Goal: Task Accomplishment & Management: Use online tool/utility

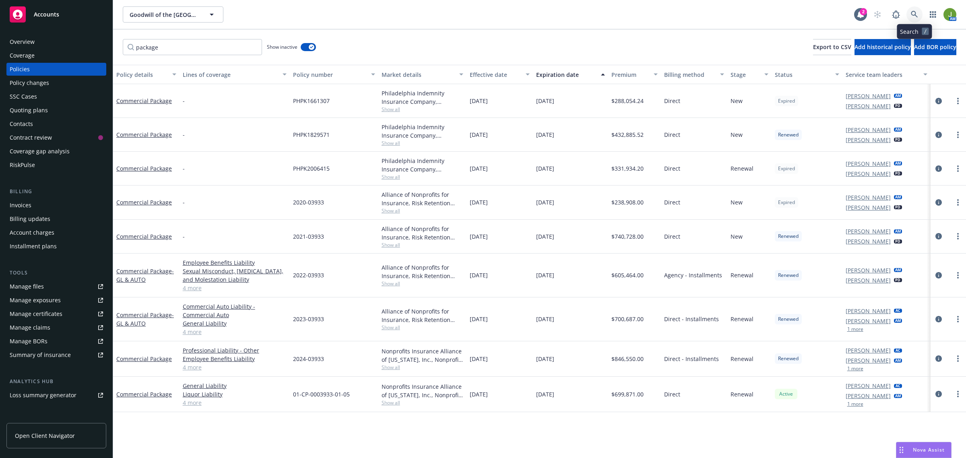
click at [920, 15] on link at bounding box center [915, 14] width 16 height 16
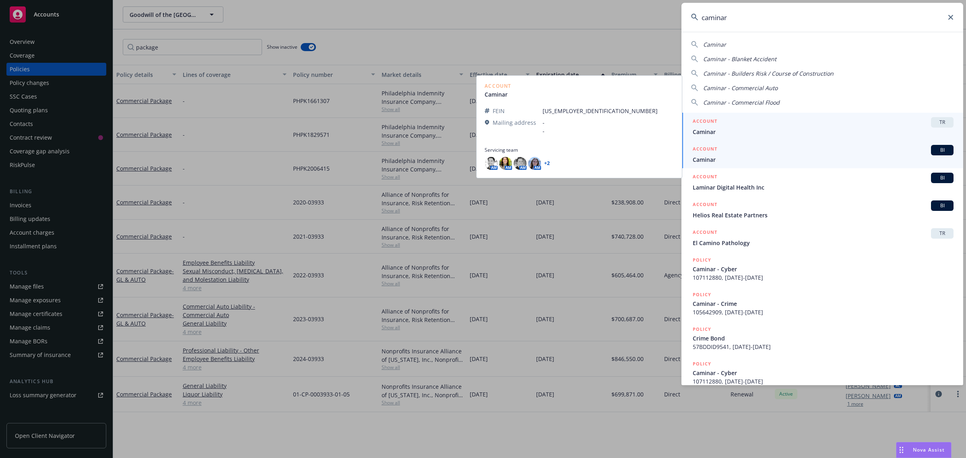
type input "caminar"
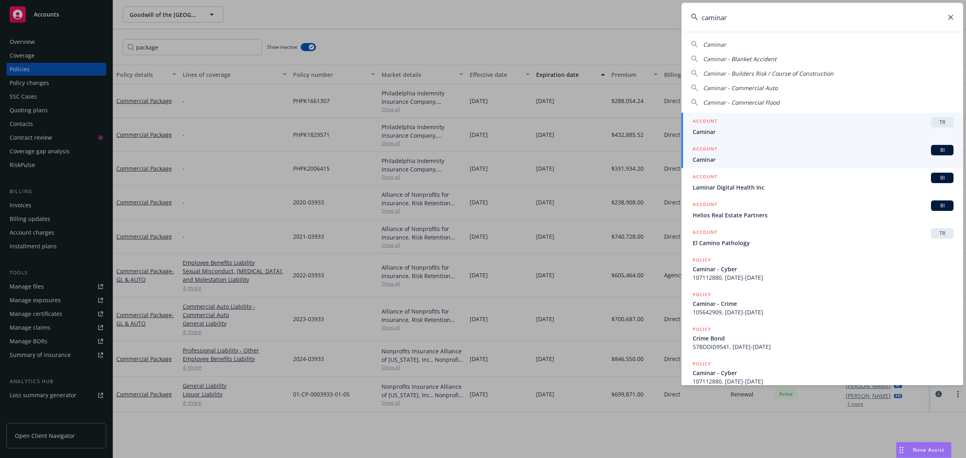
click at [717, 160] on span "Caminar" at bounding box center [823, 159] width 261 height 8
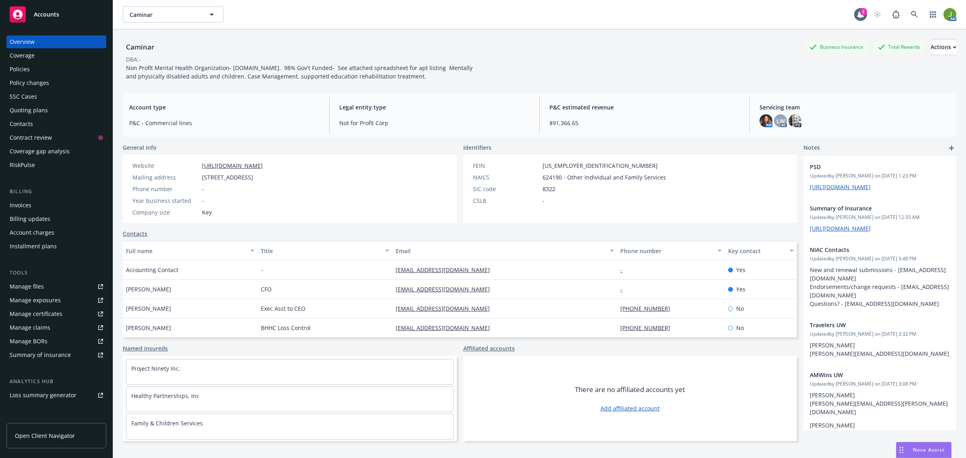
click at [31, 69] on div "Policies" at bounding box center [56, 69] width 93 height 13
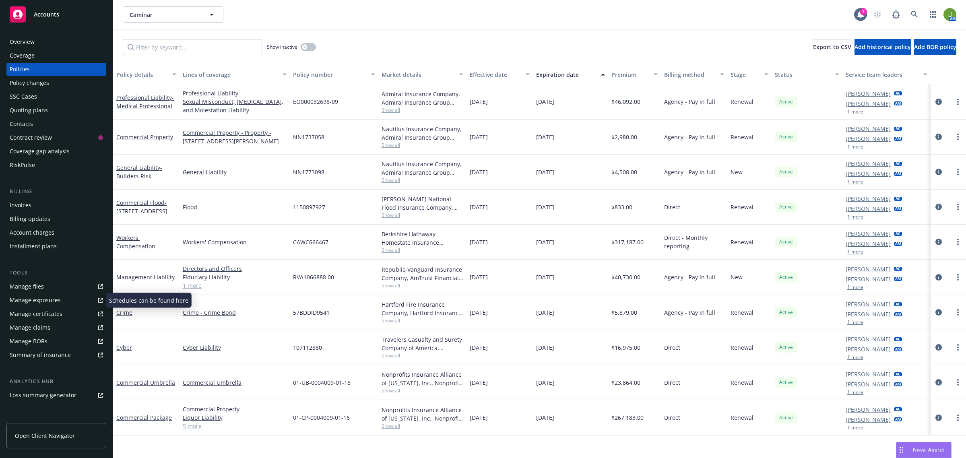
click at [37, 294] on div "Manage exposures" at bounding box center [35, 300] width 51 height 13
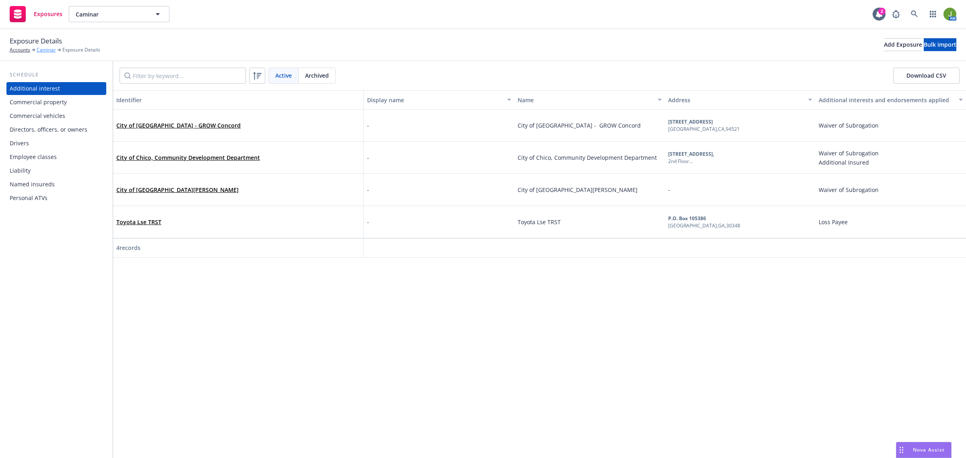
click at [41, 50] on link "Caminar" at bounding box center [46, 49] width 19 height 7
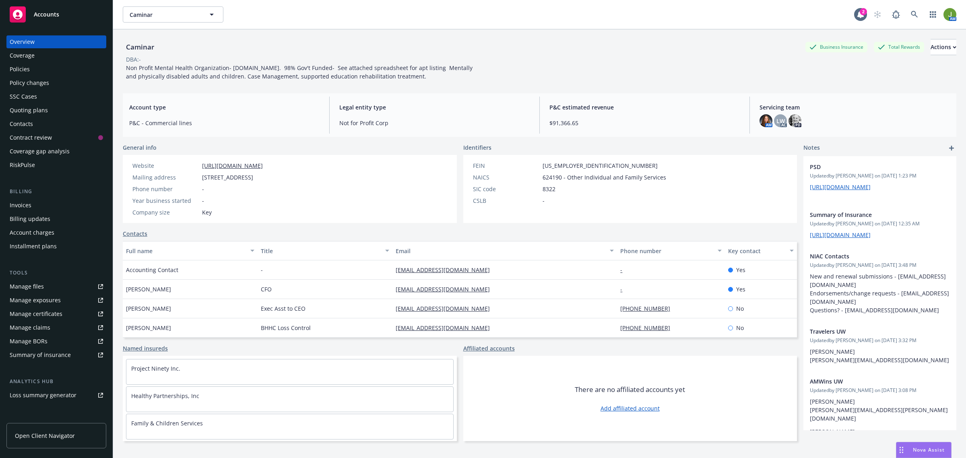
click at [39, 282] on div "Manage files" at bounding box center [27, 286] width 34 height 13
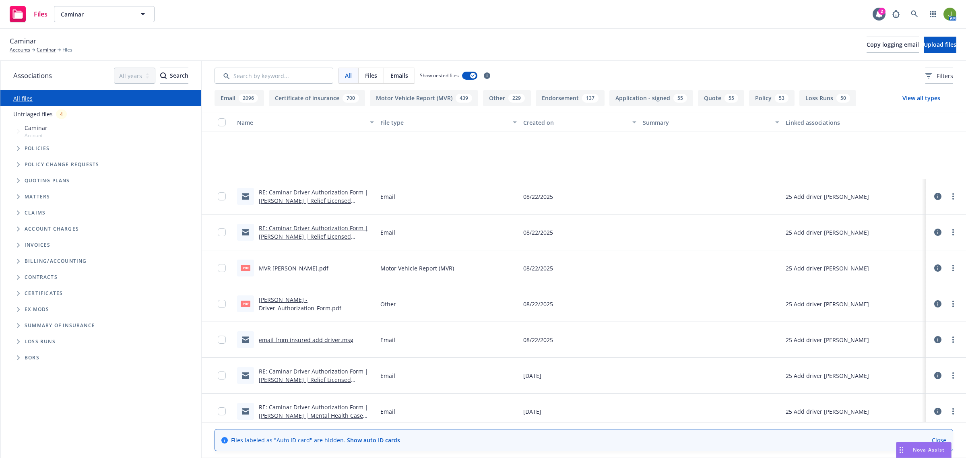
scroll to position [453, 0]
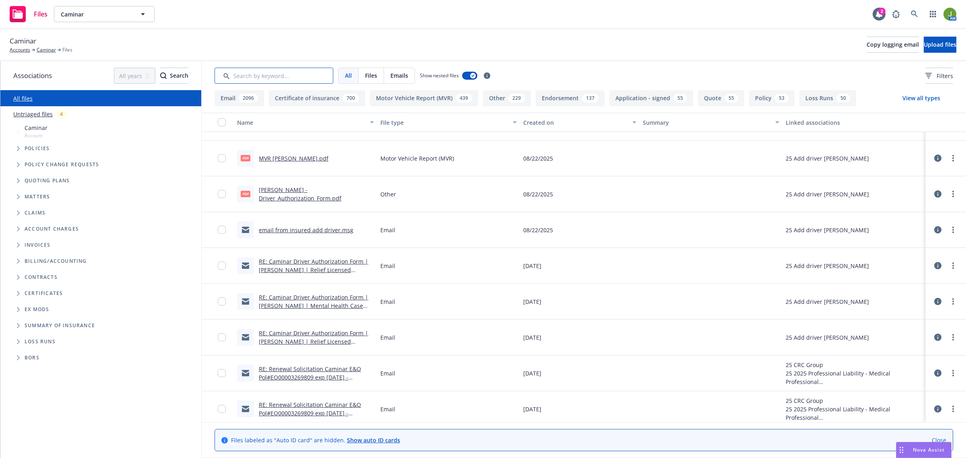
click at [284, 73] on input "Search by keyword..." at bounding box center [274, 76] width 119 height 16
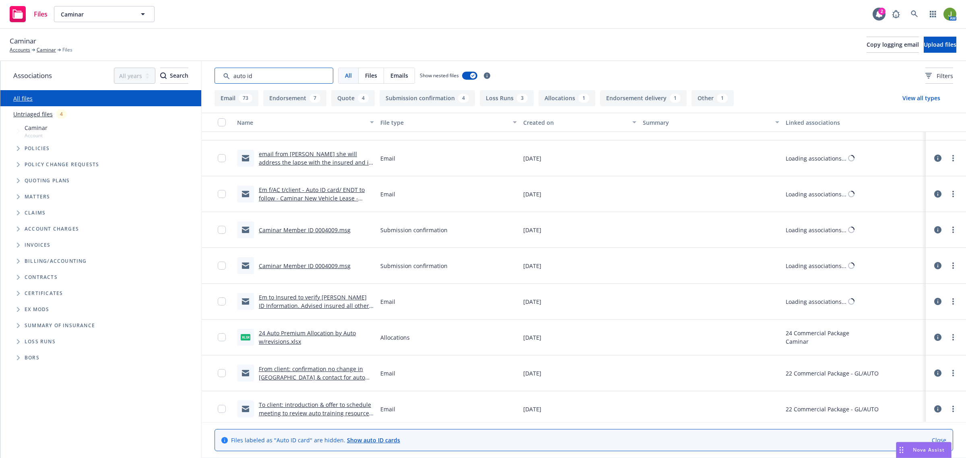
scroll to position [430, 0]
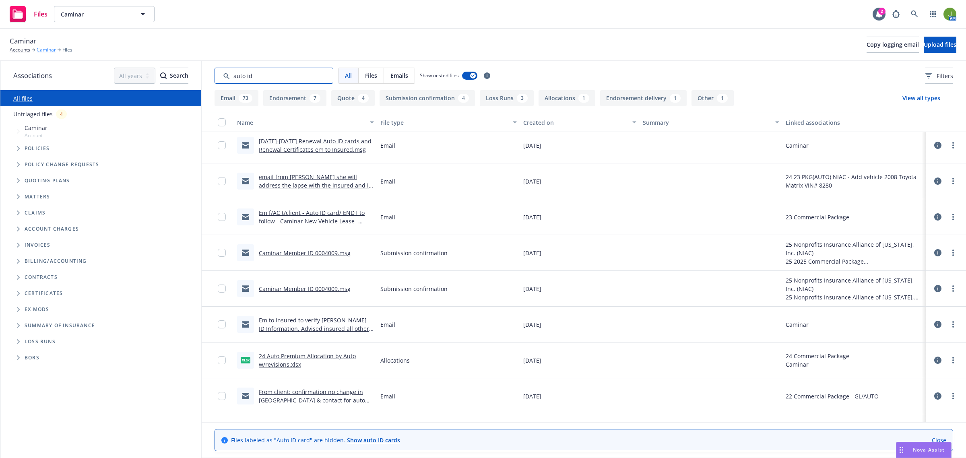
type input "auto id"
click at [51, 51] on link "Caminar" at bounding box center [46, 49] width 19 height 7
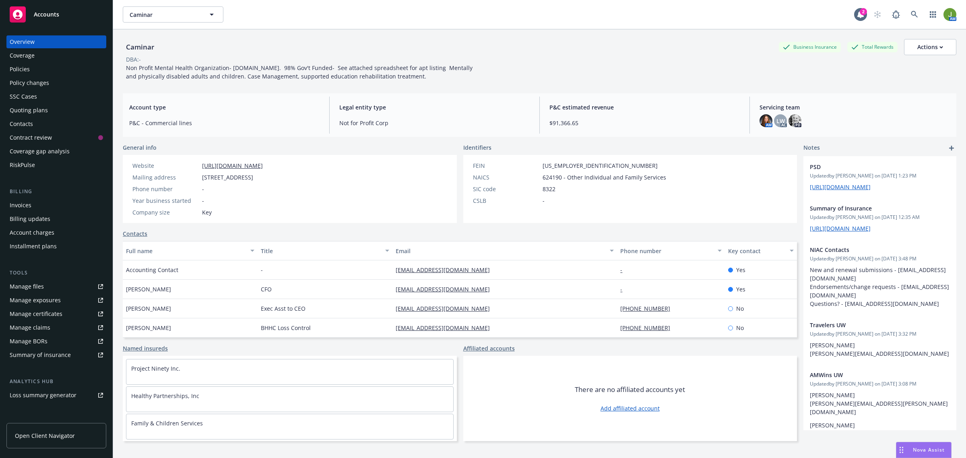
click at [34, 70] on div "Policies" at bounding box center [56, 69] width 93 height 13
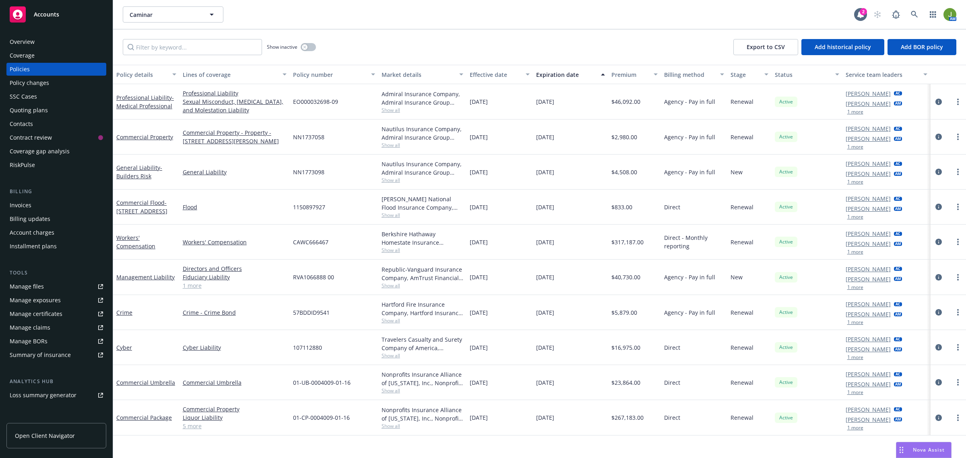
click at [45, 85] on div "Policy changes" at bounding box center [29, 82] width 39 height 13
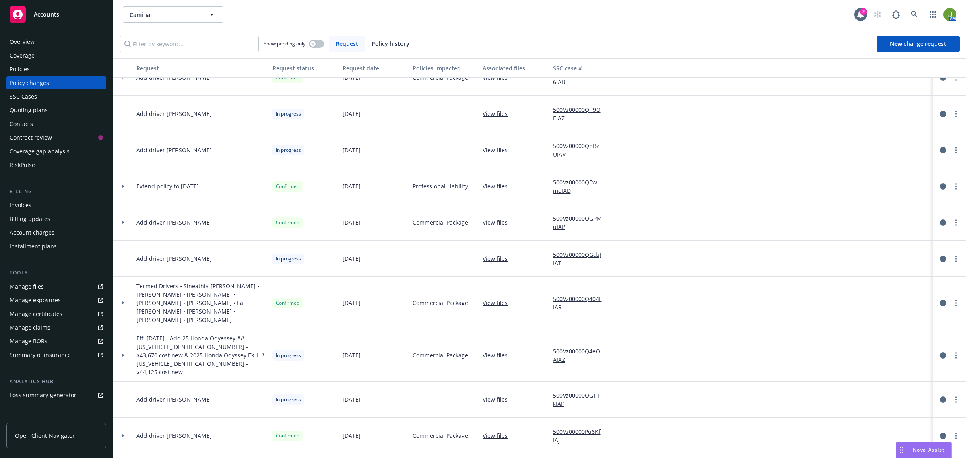
scroll to position [151, 0]
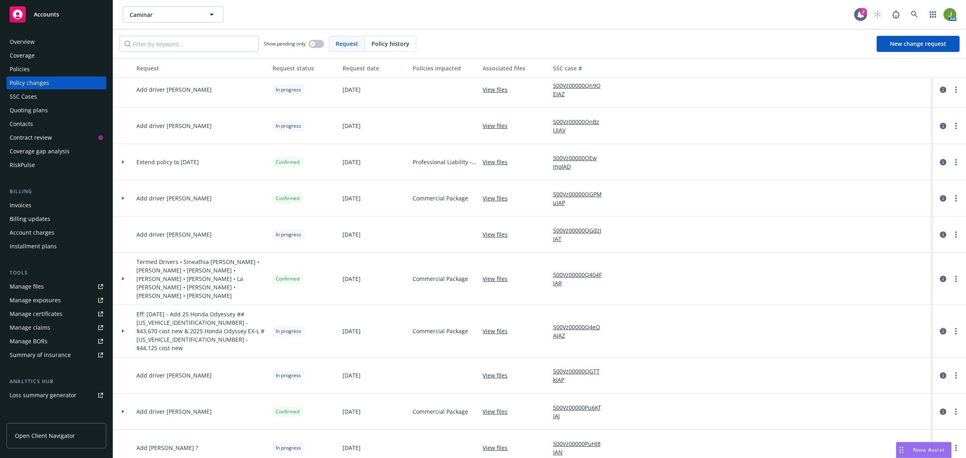
click at [940, 328] on icon "circleInformation" at bounding box center [943, 331] width 6 height 6
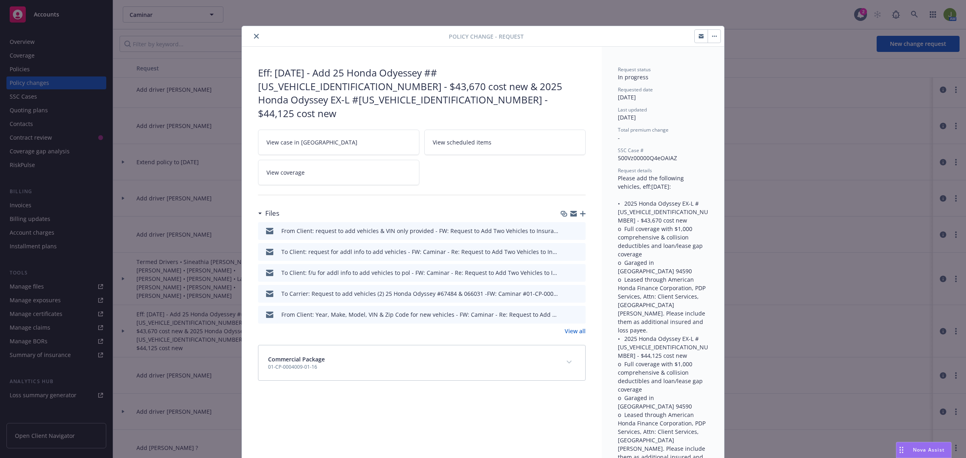
click at [566, 327] on link "View all" at bounding box center [575, 331] width 21 height 8
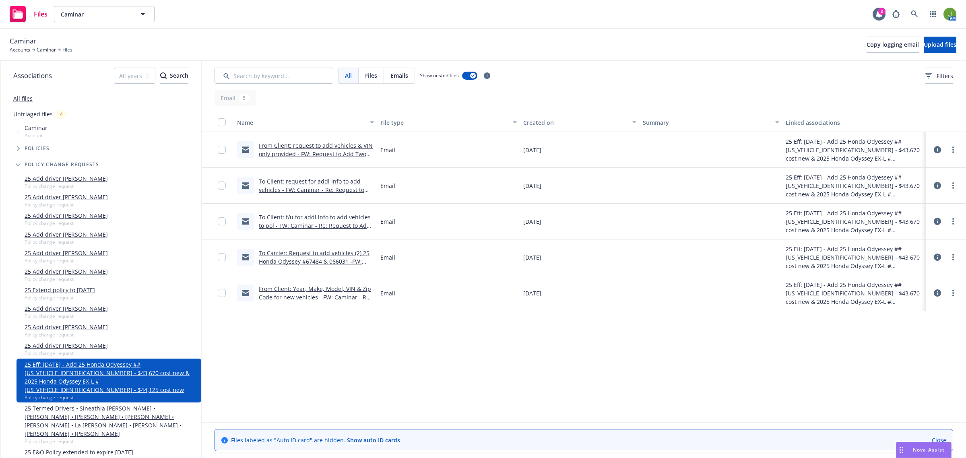
click at [326, 258] on link "To Carrier: Request to add vehicles (2) 25 Honda Odyssey #67484 & 066031 -FW: C…" at bounding box center [314, 261] width 111 height 25
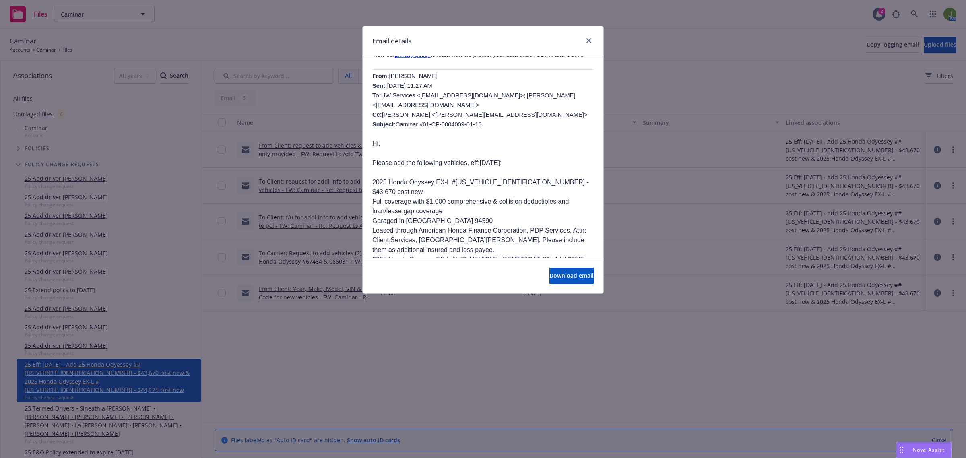
scroll to position [252, 0]
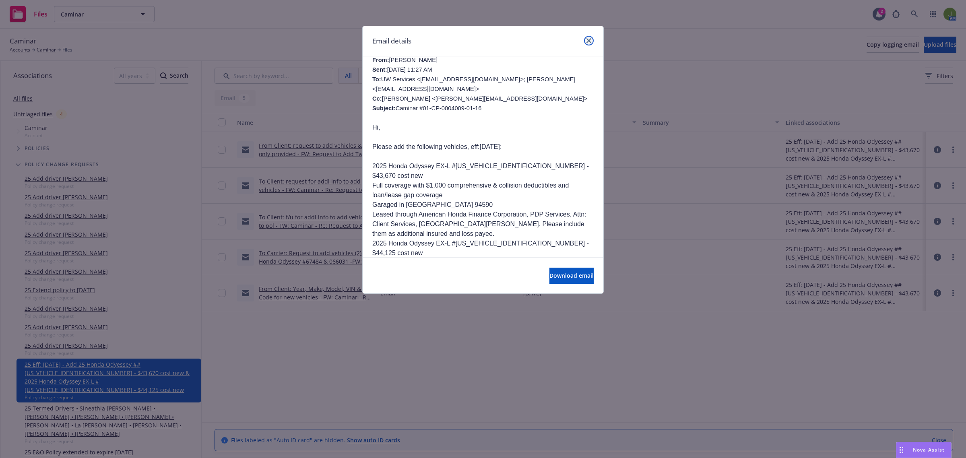
click at [590, 40] on icon "close" at bounding box center [589, 40] width 5 height 5
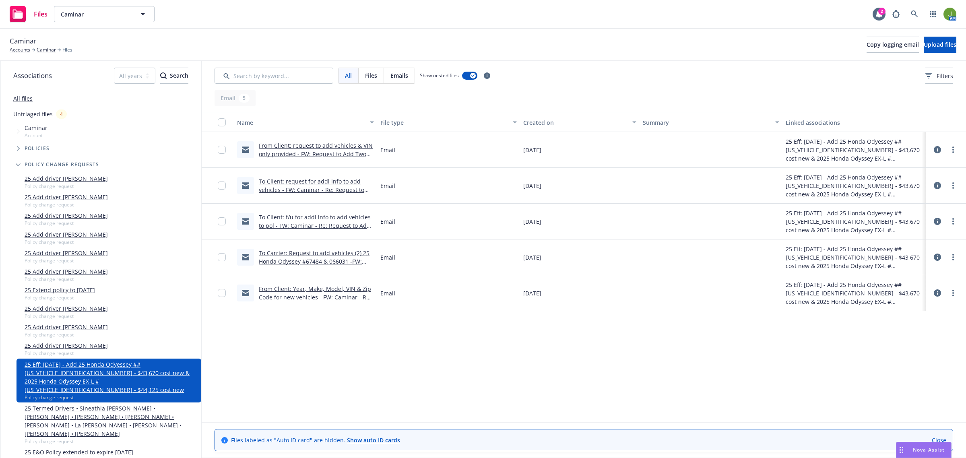
click at [343, 258] on link "To Carrier: Request to add vehicles (2) 25 Honda Odyssey #67484 & 066031 -FW: C…" at bounding box center [314, 261] width 111 height 25
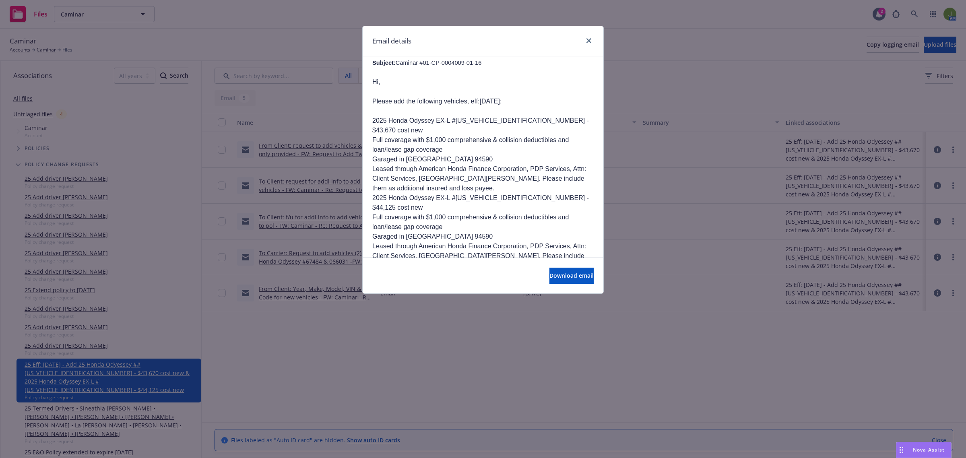
scroll to position [302, 0]
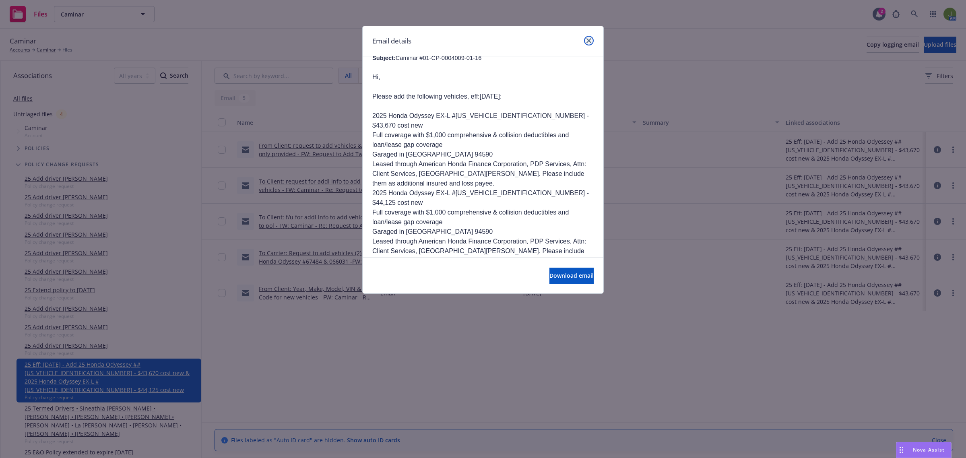
click at [590, 43] on link "close" at bounding box center [589, 41] width 10 height 10
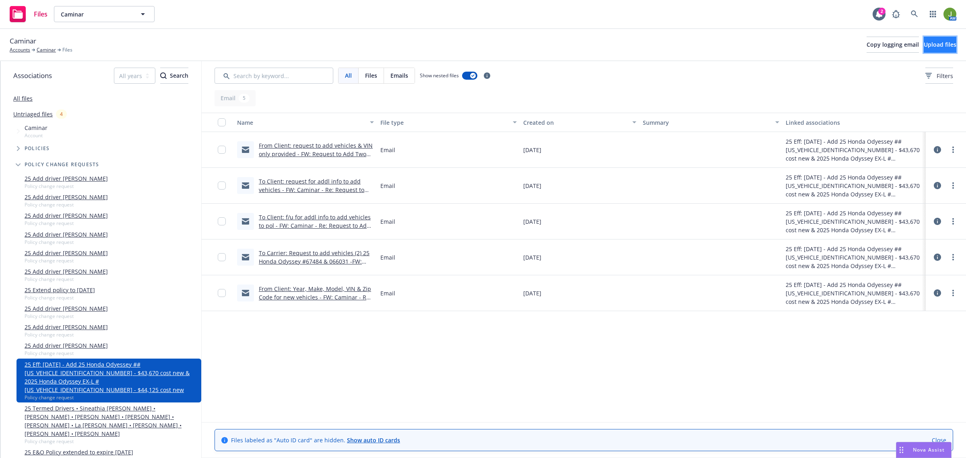
click at [924, 39] on button "Upload files" at bounding box center [940, 45] width 33 height 16
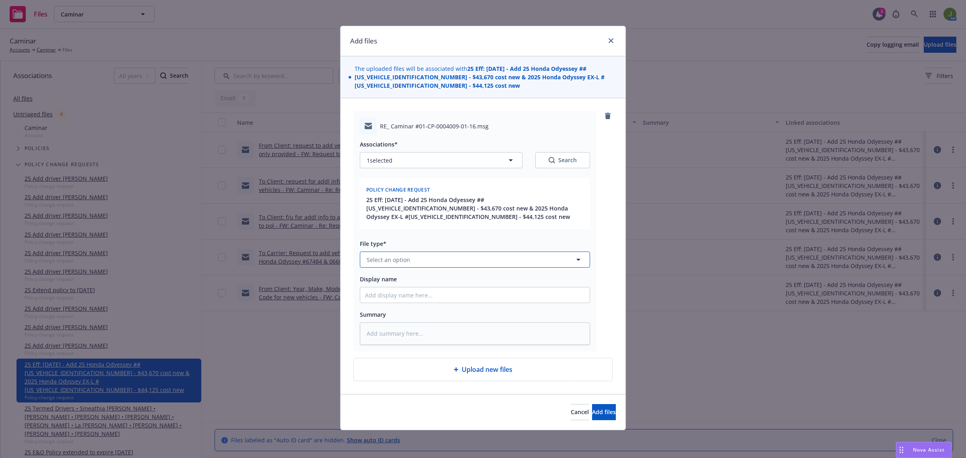
click at [399, 256] on span "Select an option" at bounding box center [388, 260] width 43 height 8
type input "email"
type textarea "x"
type input "F"
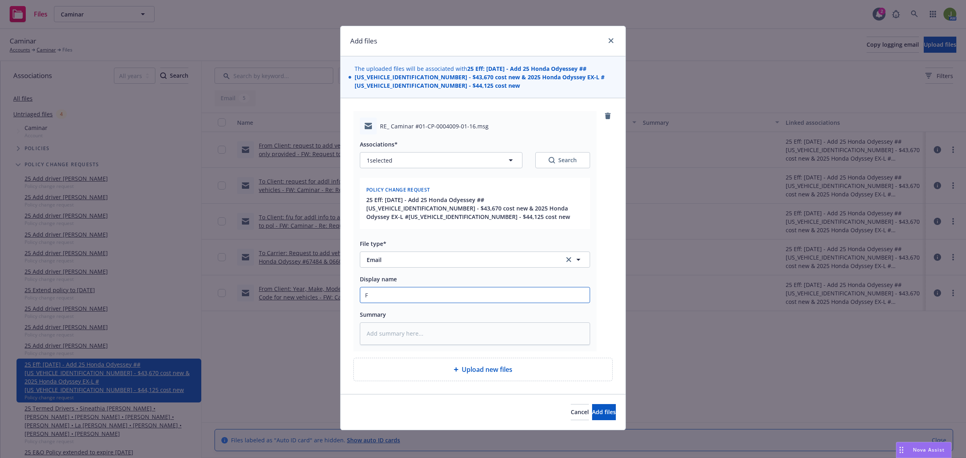
type textarea "x"
type input "Fr"
type textarea "x"
type input "Fro"
type textarea "x"
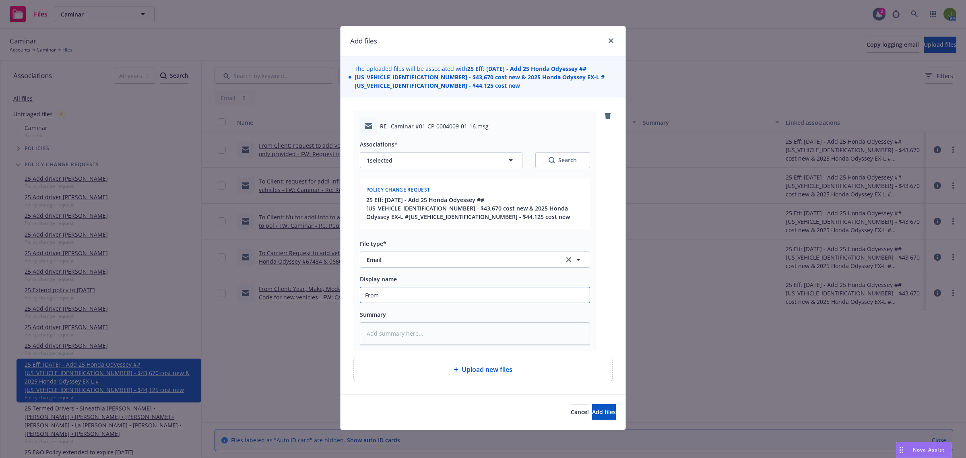
type input "From"
type textarea "x"
type input "From C"
type textarea "x"
type input "From Ca"
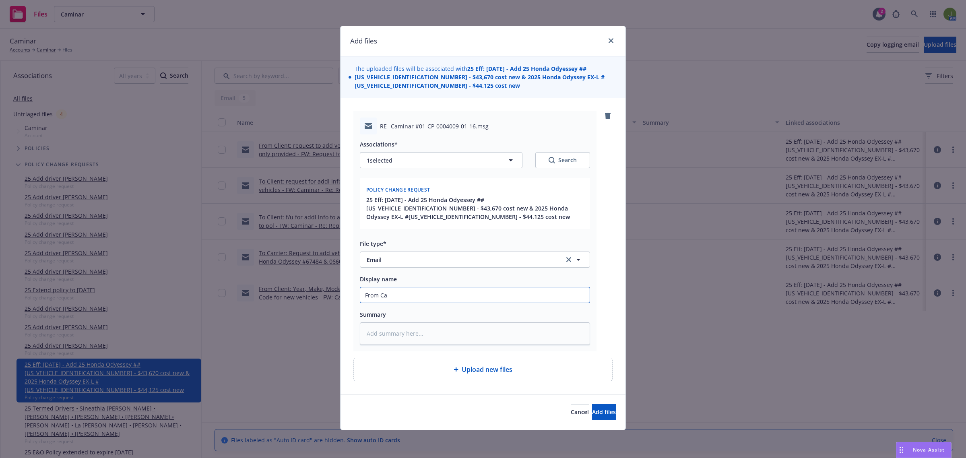
type textarea "x"
type input "From Car"
type textarea "x"
type input "From Carr"
type textarea "x"
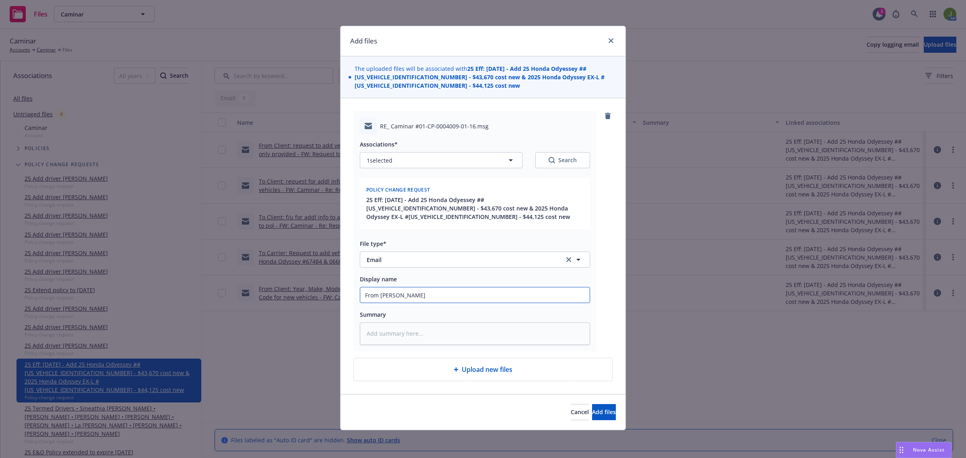
type input "From Carri"
type textarea "x"
type input "From Carrie"
type textarea "x"
type input "From Carrier"
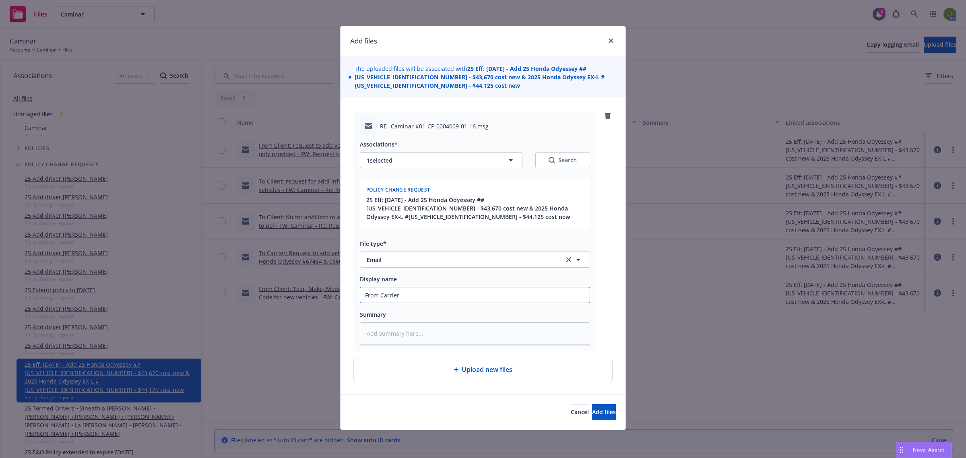
type textarea "x"
type input "From Carrier:"
type textarea "x"
type input "From Carrier:"
type textarea "x"
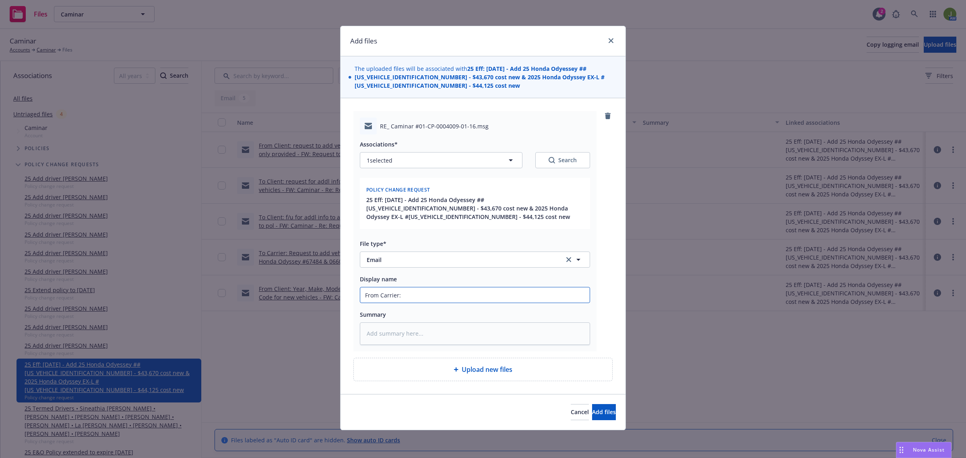
type input "From Carrier: a"
type textarea "x"
type input "From Carrier: ap"
type textarea "x"
type input "From Carrier: appr"
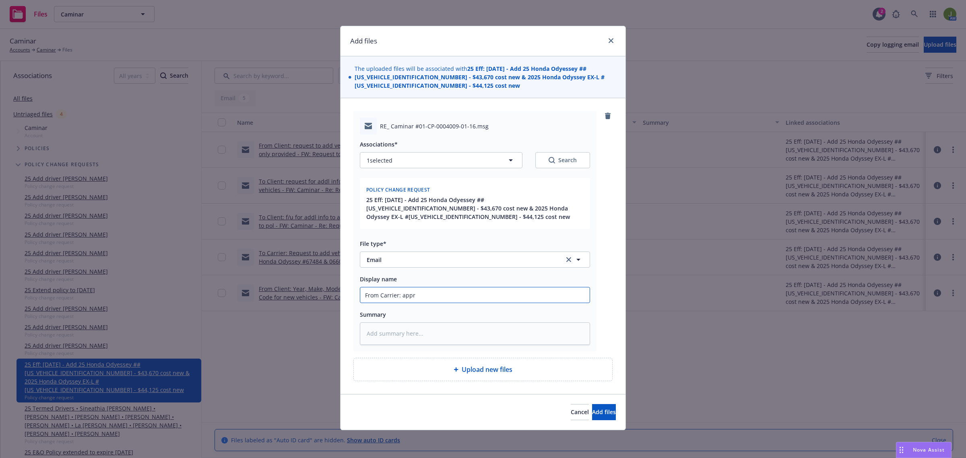
type textarea "x"
type input "From Carrier: appro"
type textarea "x"
type input "From Carrier: approv"
type textarea "x"
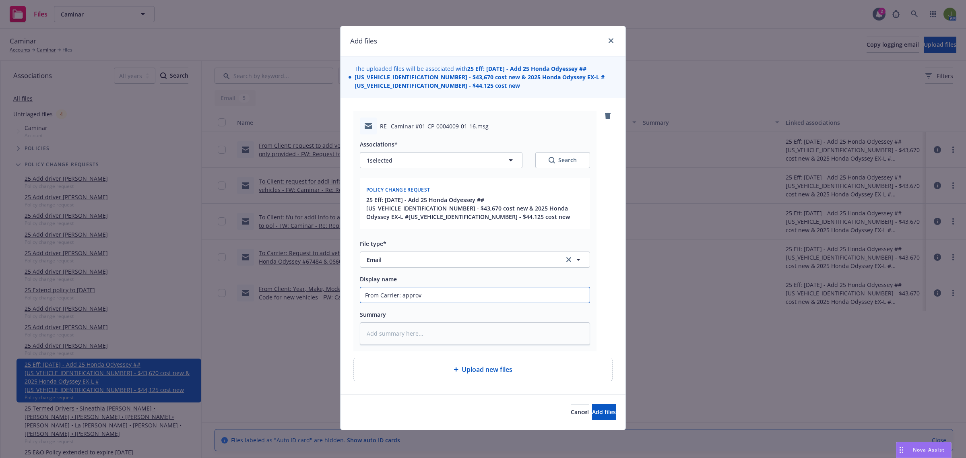
type input "From Carrier: approva"
type textarea "x"
type input "From Carrier: approval"
type textarea "x"
type input "From Carrier: approval"
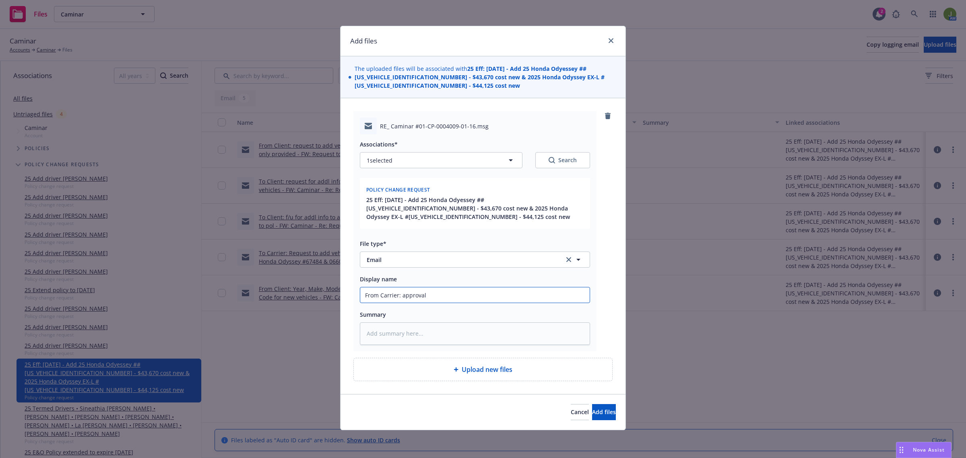
type textarea "x"
type input "From Carrier: approval t"
type textarea "x"
type input "From Carrier: approval to"
type textarea "x"
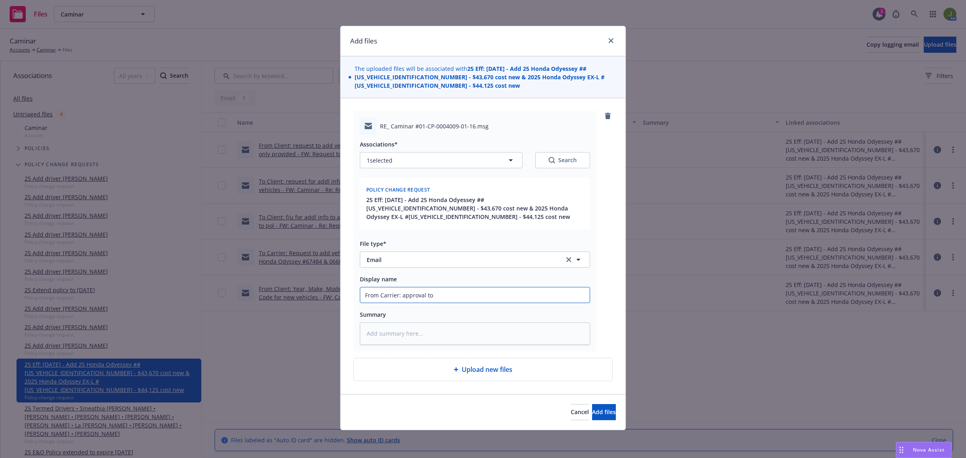
type input "From Carrier: approval to"
type textarea "x"
type input "From Carrier: approval to i"
type textarea "x"
type input "From Carrier: approval to is"
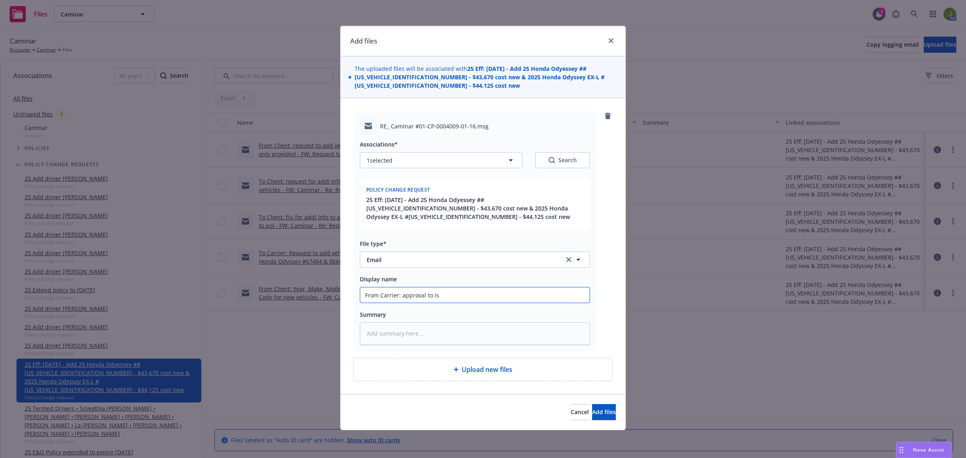
type textarea "x"
type input "From Carrier: approval to iss"
type textarea "x"
type input "From Carrier: approval to issu"
type textarea "x"
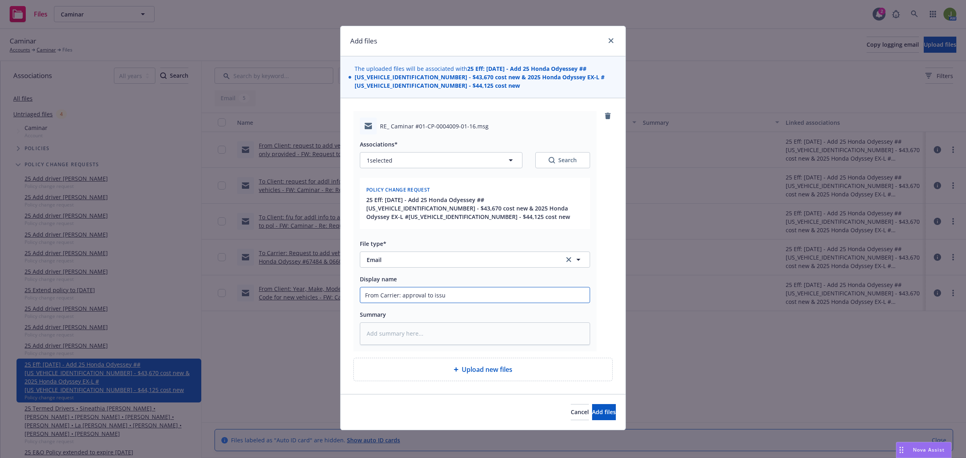
type input "From Carrier: approval to issue"
type textarea "x"
type input "From Carrier: approval to issue"
type textarea "x"
type input "From Carrier: approval to issue a"
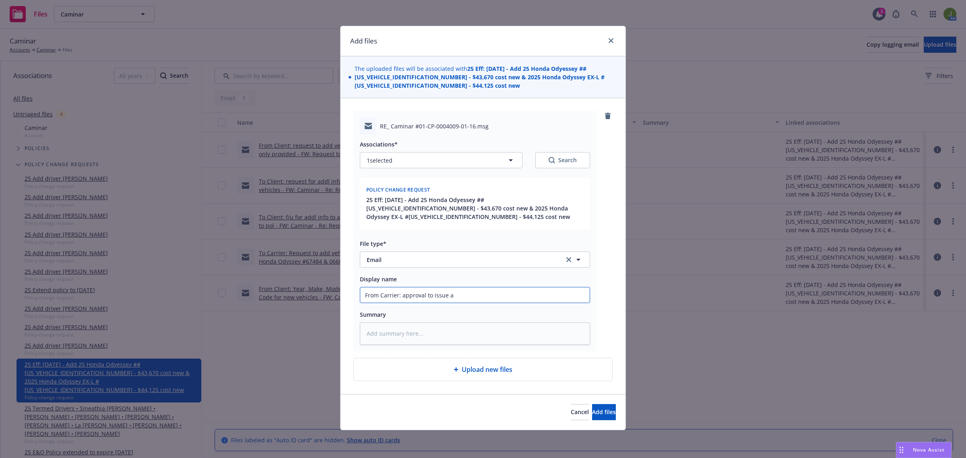
type textarea "x"
type input "From Carrier: approval to issue"
type textarea "x"
type input "From Carrier: approval to issue A"
type textarea "x"
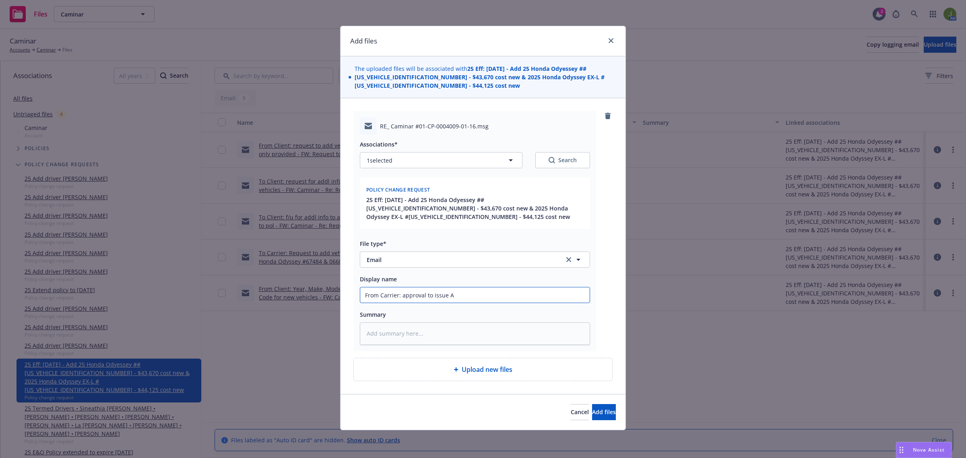
type input "From Carrier: approval to issue Au"
type textarea "x"
type input "From Carrier: approval to issue Aut"
type textarea "x"
type input "From Carrier: approval to issue Auto"
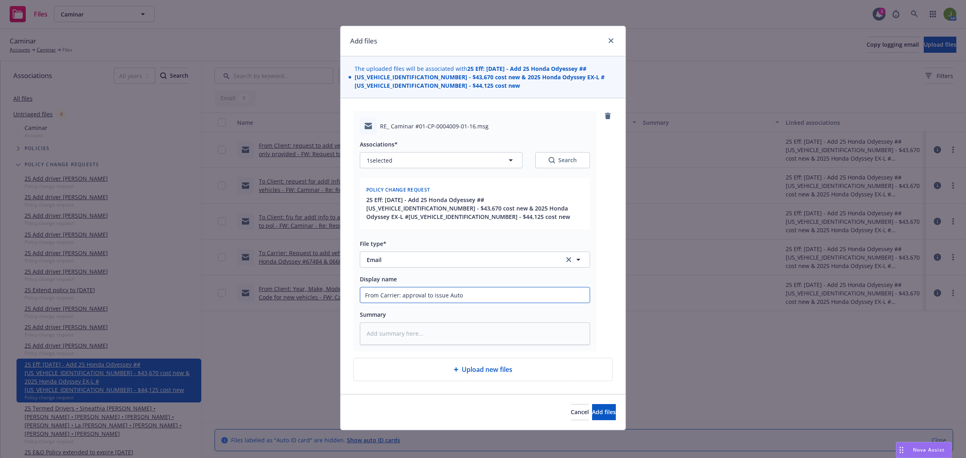
type textarea "x"
type input "From Carrier: approval to issue Auto"
type textarea "x"
type input "From Carrier: approval to issue Auto I"
type textarea "x"
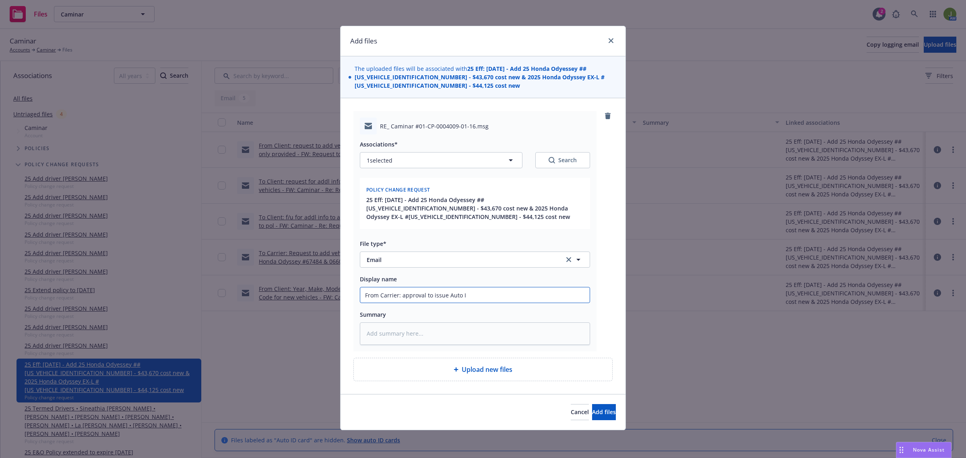
type input "From Carrier: approval to issue Auto ID"
type textarea "x"
type input "From Carrier: approval to issue Auto ID"
type textarea "x"
type input "From Carrier: approval to issue Auto ID C"
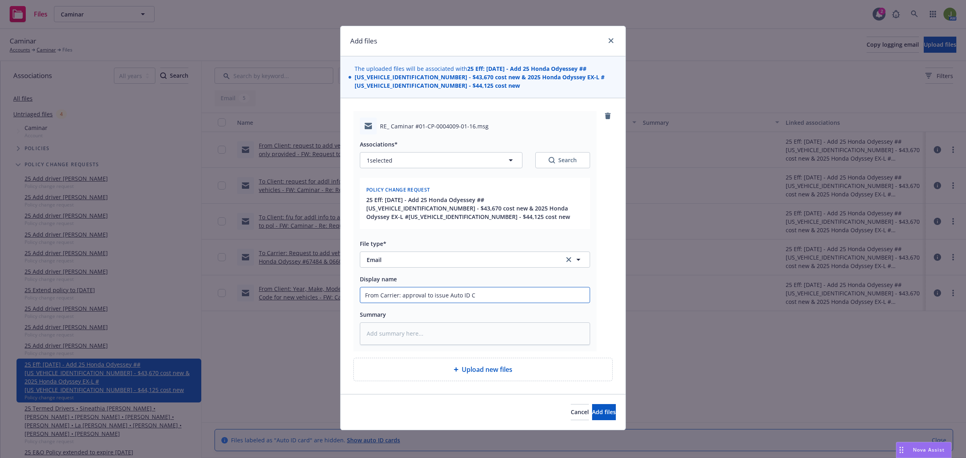
type textarea "x"
type input "From Carrier: approval to issue Auto ID Ca"
type textarea "x"
type input "From Carrier: approval to issue Auto ID Car"
type textarea "x"
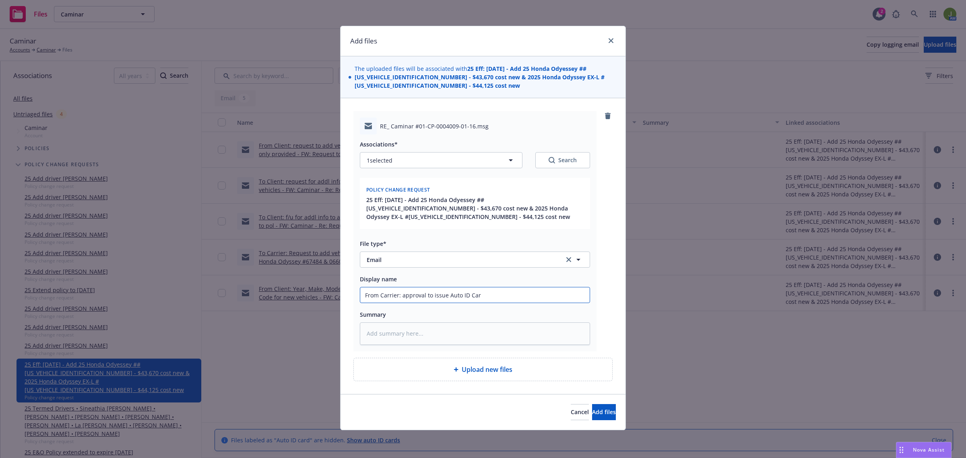
type input "From Carrier: approval to issue Auto ID Card"
type textarea "x"
type input "From Carrier: approval to issue Auto ID Cards"
type textarea "x"
type input "From Carrier: approval to issue Auto ID Cards"
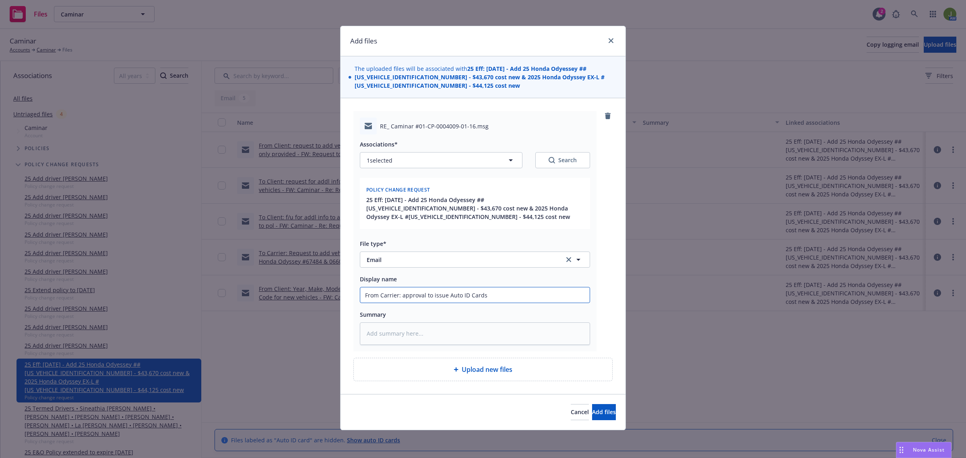
type textarea "x"
type input "From Carrier: approval to issue Auto ID Cards f"
type textarea "x"
type input "From Carrier: approval to issue Auto ID Cards for"
type textarea "x"
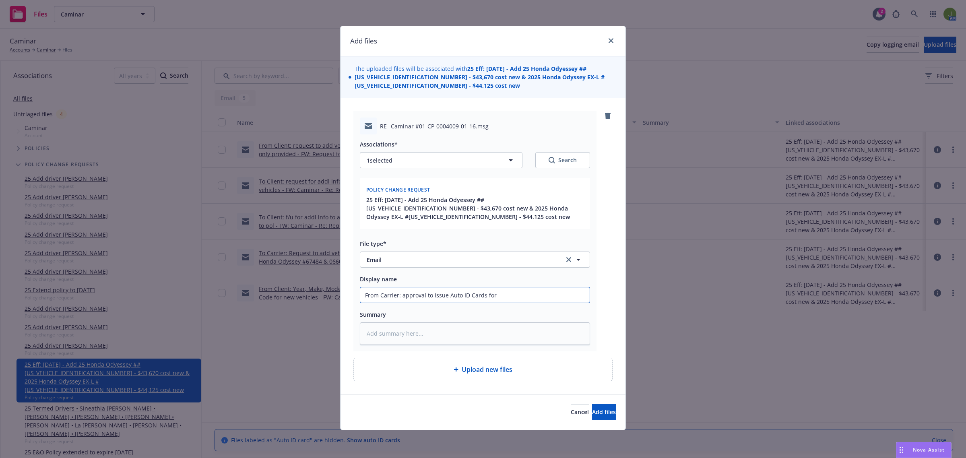
type input "From Carrier: approval to issue Auto ID Cards for"
type textarea "x"
type input "From Carrier: approval to issue Auto ID Cards for n"
type textarea "x"
type input "From Carrier: approval to issue Auto ID Cards for ne"
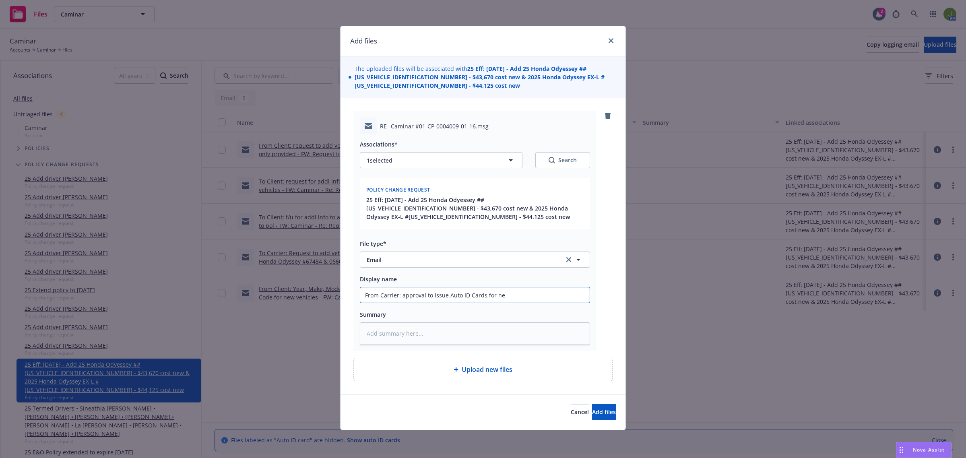
type textarea "x"
type input "From Carrier: approval to issue Auto ID Cards for new"
type textarea "x"
type input "From Carrier: approval to issue Auto ID Cards for new v"
type textarea "x"
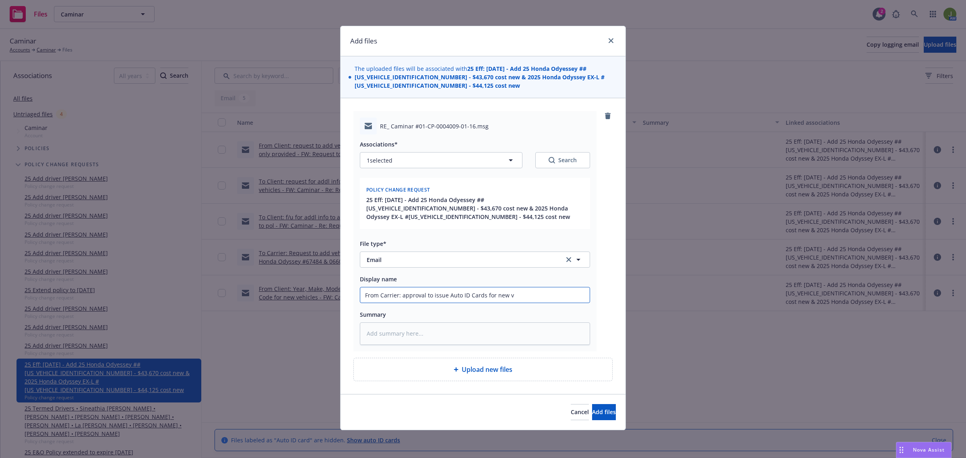
type input "From Carrier: approval to issue Auto ID Cards for new ve"
type textarea "x"
type input "From Carrier: approval to issue Auto ID Cards for new veh"
type textarea "x"
type input "From Carrier: approval to issue Auto ID Cards for new vehi"
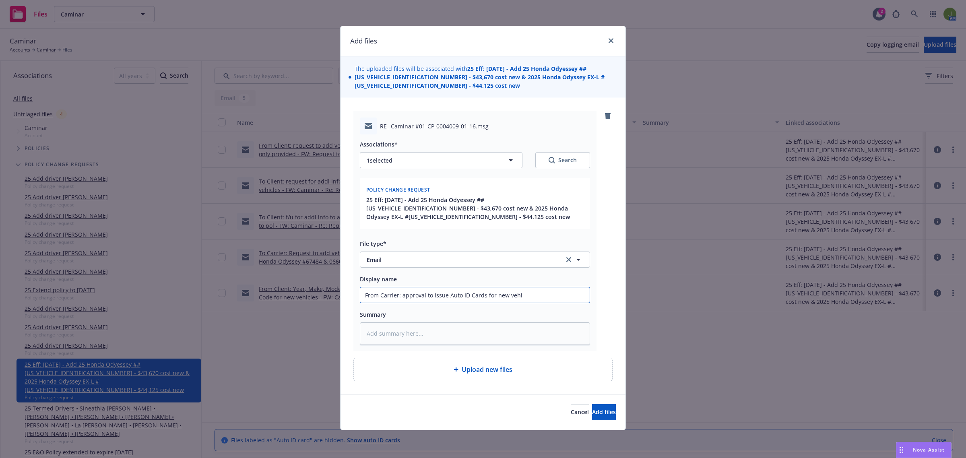
type textarea "x"
type input "From Carrier: approval to issue Auto ID Cards for new vehicl"
type textarea "x"
type input "From Carrier: approval to issue Auto ID Cards for new vehicle"
type textarea "x"
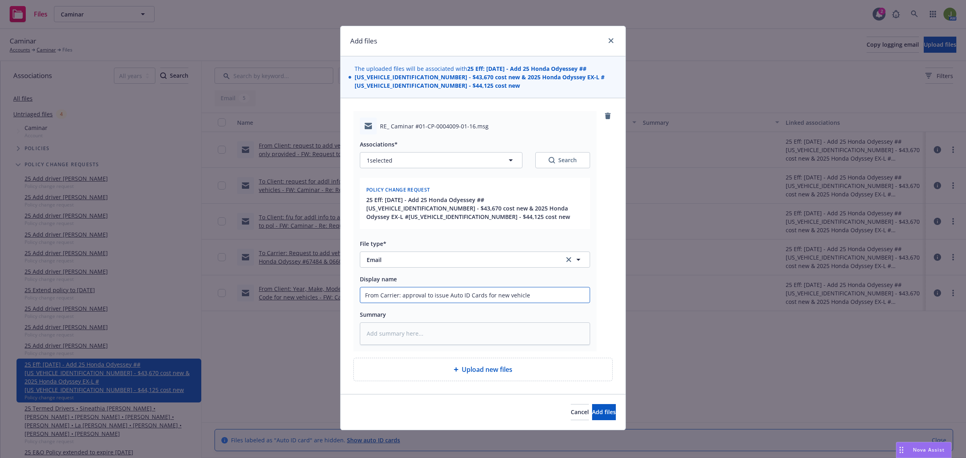
type input "From Carrier: approval to issue Auto ID Cards for new vehicles"
type textarea "x"
type input "From Carrier: approval to issue Auto ID Cards for new vehicles"
type textarea "x"
type input "From Carrier: approval to issue Auto ID Cards for new vehicles a"
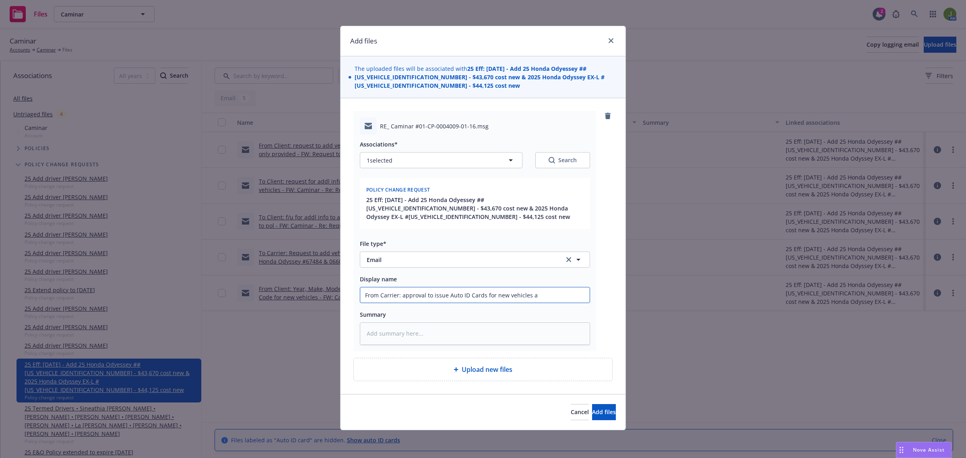
type textarea "x"
type input "From Carrier: approval to issue Auto ID Cards for new vehicles ad"
type textarea "x"
type input "From Carrier: approval to issue Auto ID Cards for new vehicles add"
type textarea "x"
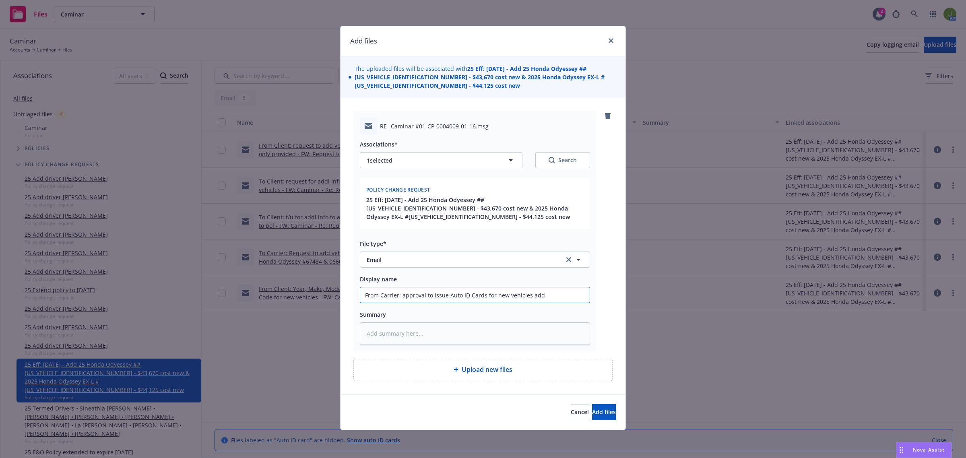
type input "From Carrier: approval to issue Auto ID Cards for new vehicles adde"
type textarea "x"
type input "From Carrier: approval to issue Auto ID Cards for new vehicles added"
type textarea "x"
type input "From Carrier: approval to issue Auto ID Cards for new vehicles added"
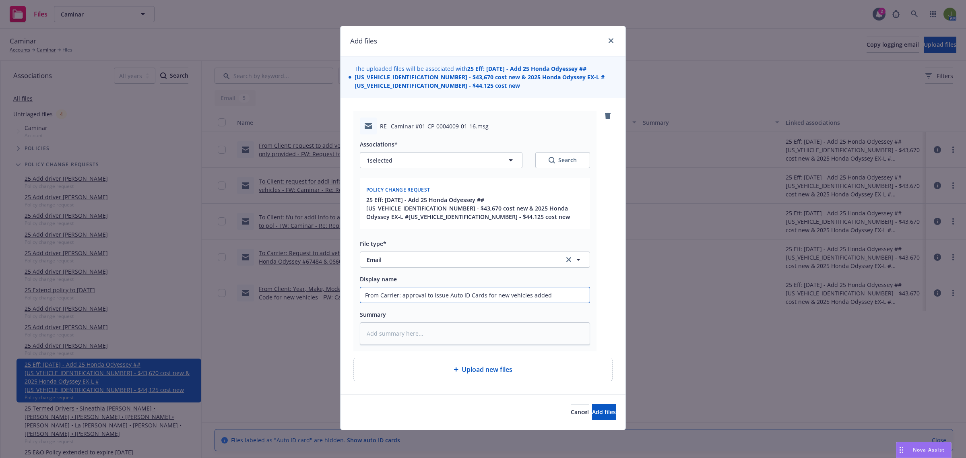
type textarea "x"
type input "From Carrier: approval to issue Auto ID Cards for new vehicles added 7"
type textarea "x"
type input "From Carrier: approval to issue Auto ID Cards for new vehicles added 7/"
type textarea "x"
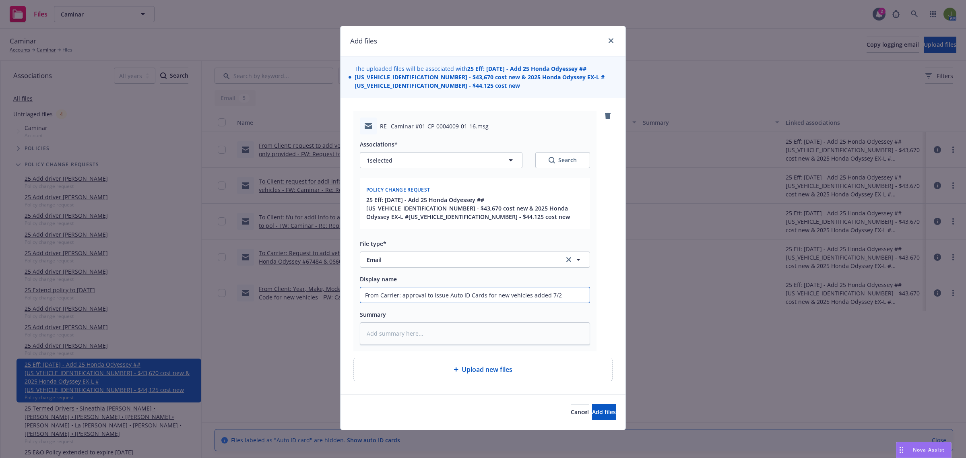
type input "From Carrier: approval to issue Auto ID Cards for new vehicles added 7/28"
type textarea "x"
type input "From Carrier: approval to issue Auto ID Cards for new vehicles added 7/285"
type textarea "x"
type input "From Carrier: approval to issue Auto ID Cards for new vehicles added 7/285/"
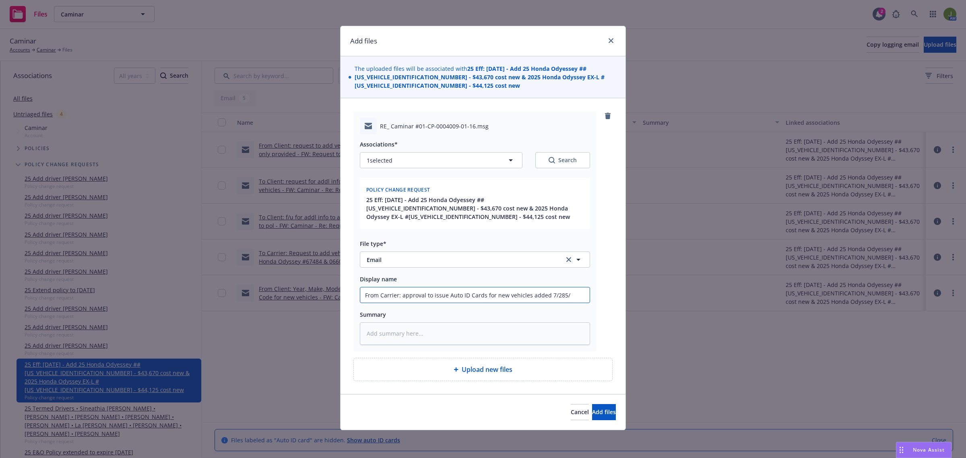
type textarea "x"
type input "From Carrier: approval to issue Auto ID Cards for new vehicles added 7/285/2"
type textarea "x"
type input "From Carrier: approval to issue Auto ID Cards for new vehicles added 7/285/25"
type textarea "x"
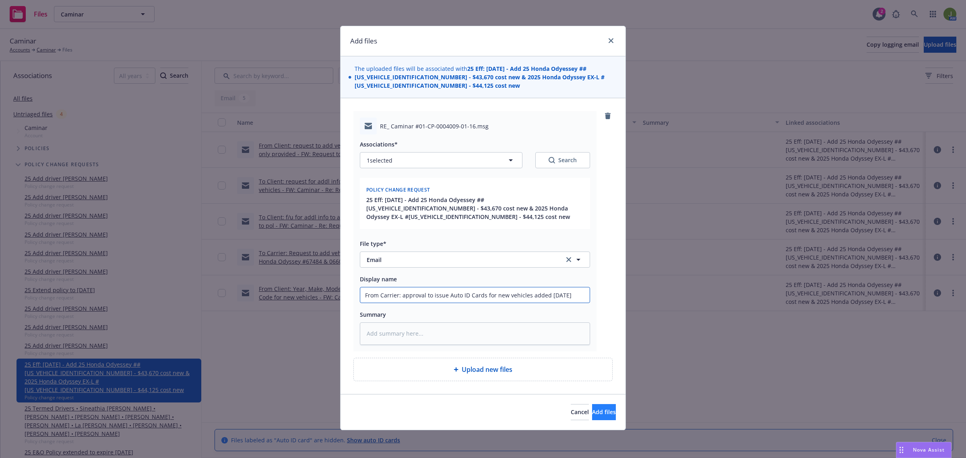
type input "From Carrier: approval to issue Auto ID Cards for new vehicles added 7/28/25"
click at [598, 408] on span "Add files" at bounding box center [604, 412] width 24 height 8
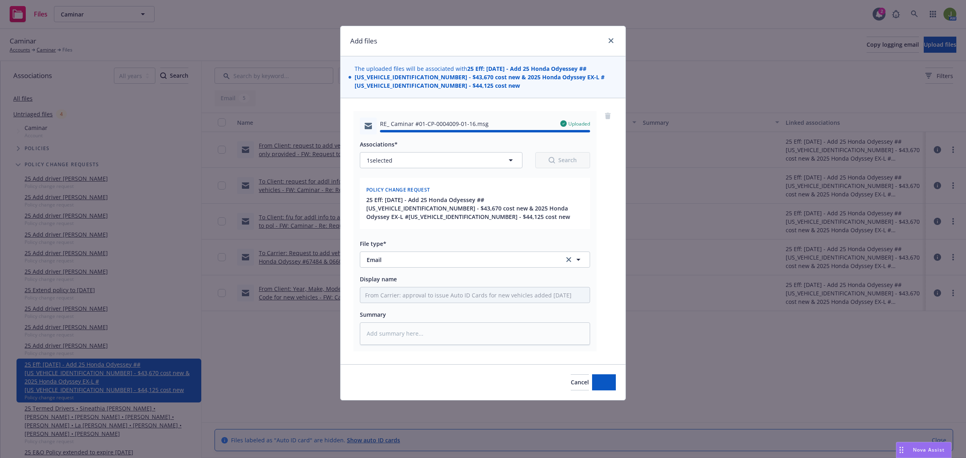
type textarea "x"
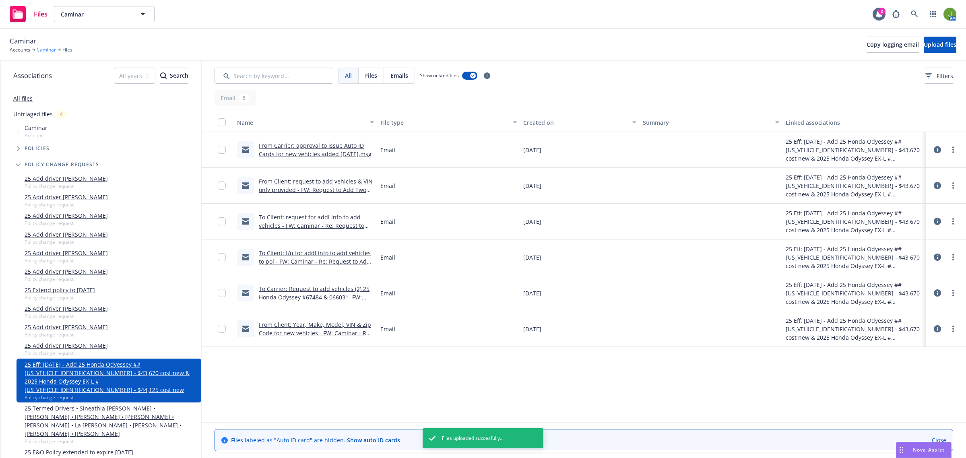
click at [42, 52] on link "Caminar" at bounding box center [46, 49] width 19 height 7
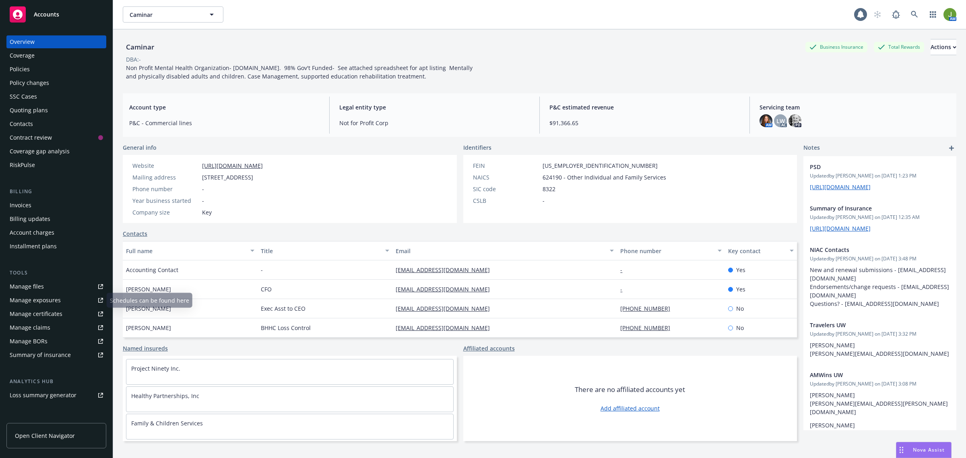
click at [49, 288] on link "Manage files" at bounding box center [56, 286] width 100 height 13
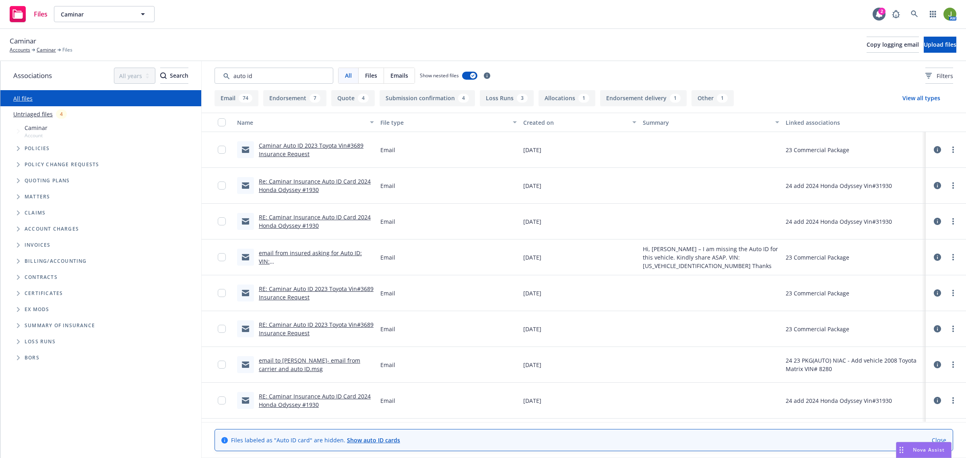
type input "auto id"
click at [535, 122] on div "Created on" at bounding box center [575, 122] width 104 height 8
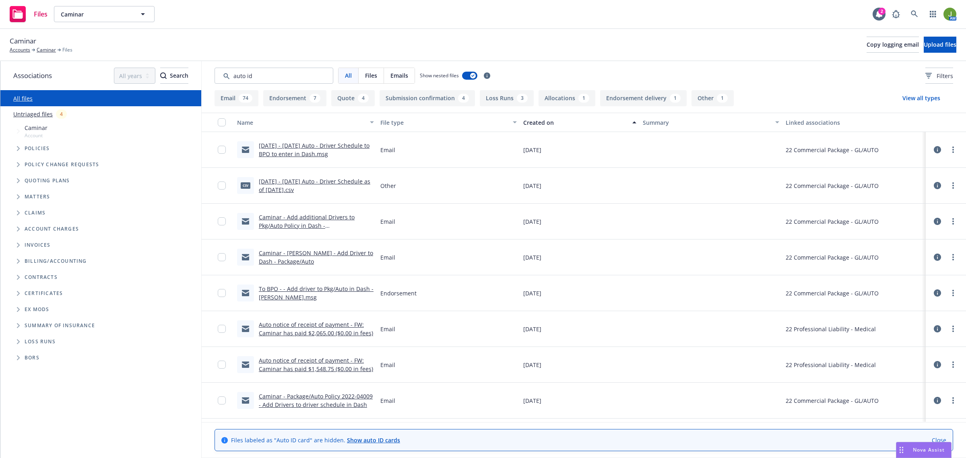
click at [535, 122] on div "Created on" at bounding box center [575, 122] width 104 height 8
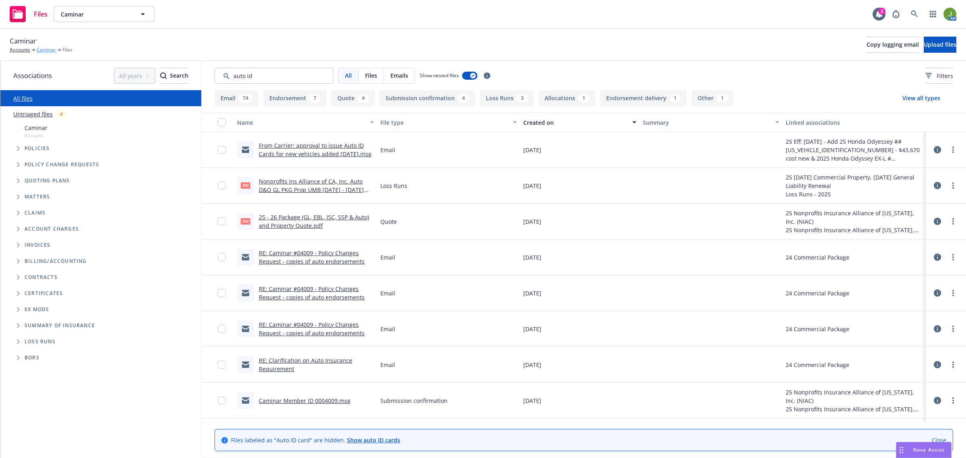
click at [43, 50] on link "Caminar" at bounding box center [46, 49] width 19 height 7
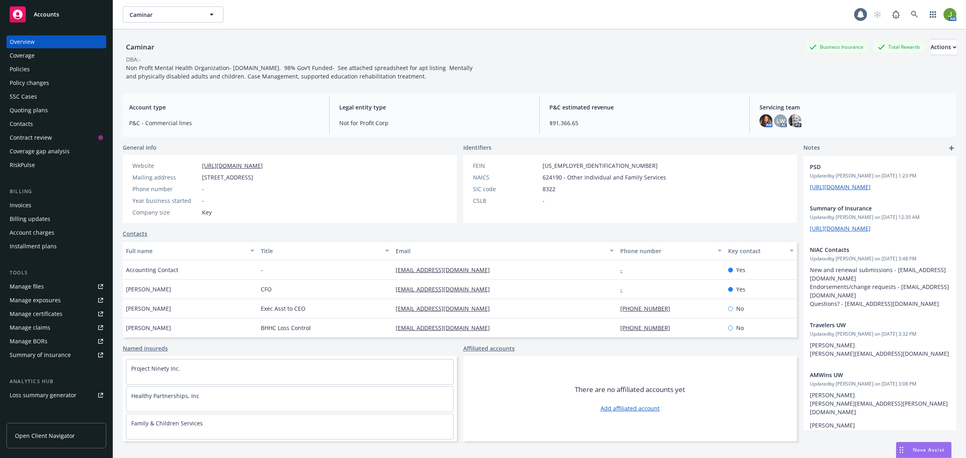
click at [31, 70] on div "Policies" at bounding box center [56, 69] width 93 height 13
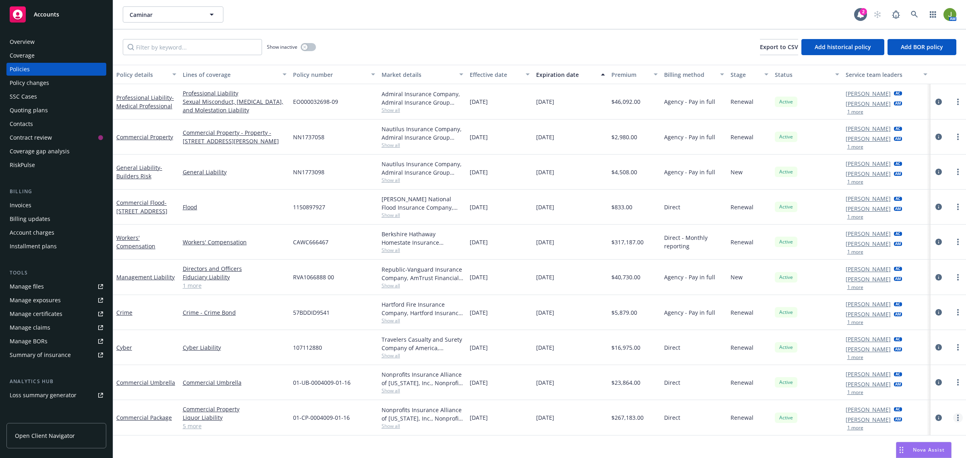
click at [957, 418] on icon "more" at bounding box center [958, 418] width 2 height 6
click at [934, 410] on link "Copy logging email" at bounding box center [918, 409] width 95 height 16
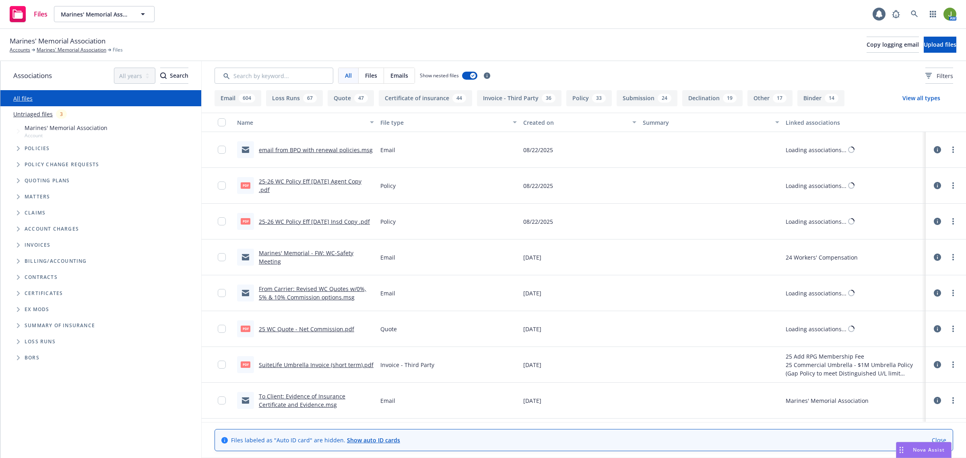
click at [291, 67] on div "All Files Emails Show nested files Filters" at bounding box center [584, 75] width 764 height 29
click at [286, 71] on input "Search by keyword..." at bounding box center [274, 76] width 119 height 16
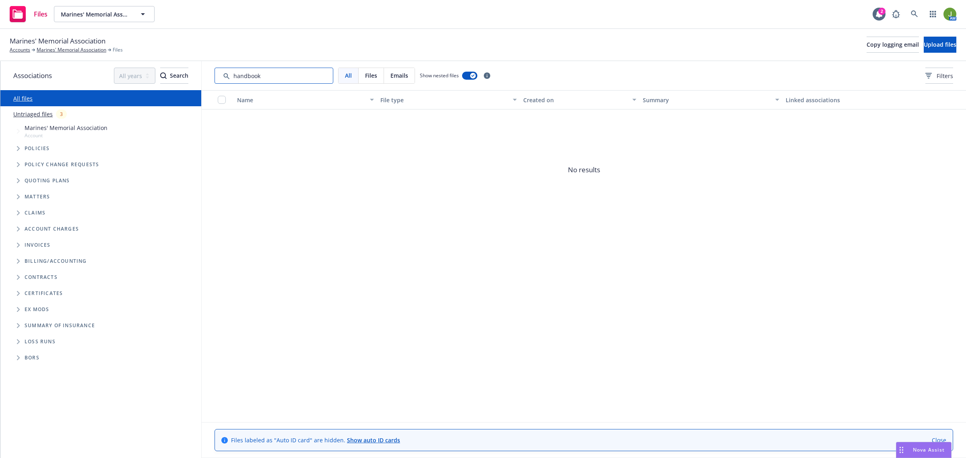
type input "handbook"
click at [81, 50] on link "Marines' Memorial Association" at bounding box center [72, 49] width 70 height 7
